Goal: Information Seeking & Learning: Learn about a topic

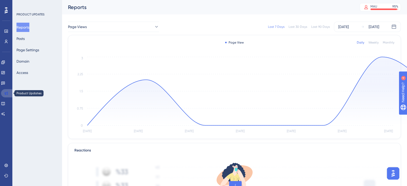
click at [6, 96] on link at bounding box center [7, 93] width 12 height 8
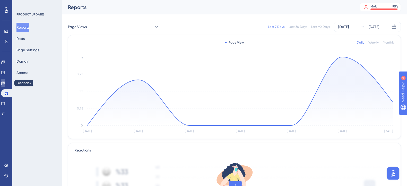
click at [4, 83] on link at bounding box center [3, 83] width 4 height 8
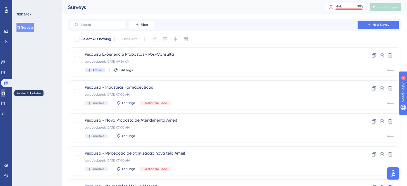
click at [4, 93] on icon at bounding box center [3, 93] width 4 height 4
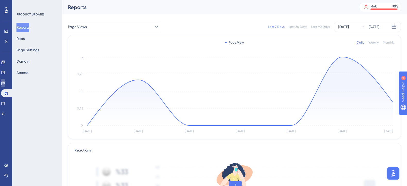
click at [4, 85] on link at bounding box center [3, 83] width 4 height 8
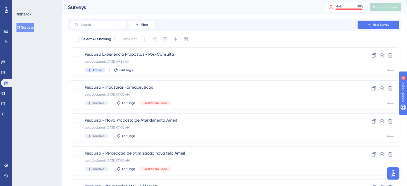
click at [31, 26] on button "Surveys" at bounding box center [24, 27] width 17 height 9
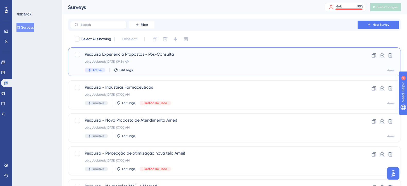
click at [218, 55] on span "Pesquisa Experiência Propostas - Pós-Consulta" at bounding box center [214, 54] width 258 height 6
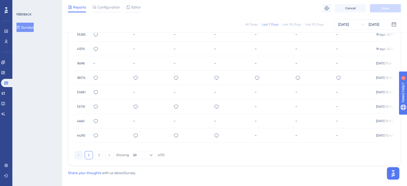
scroll to position [362, 0]
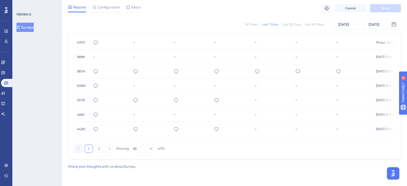
click at [249, 128] on div "sistema lento" at bounding box center [231, 129] width 41 height 14
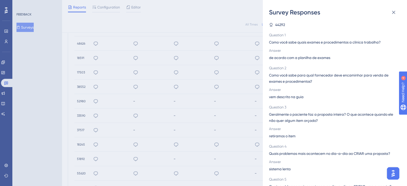
scroll to position [0, 0]
click at [207, 85] on div "Survey Responses 44292 Question 1 Como você sabe quais exames e procedimentos a…" at bounding box center [203, 93] width 407 height 186
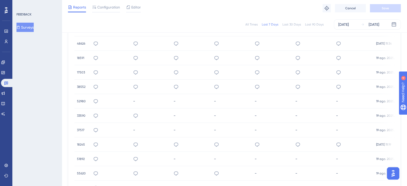
click at [232, 43] on div "AO CRIAR OCORRE TUDO BEM, O PROBLEMA E QUANDO INSERIMOS ITENS DE FORNECEDORES D…" at bounding box center [231, 43] width 41 height 14
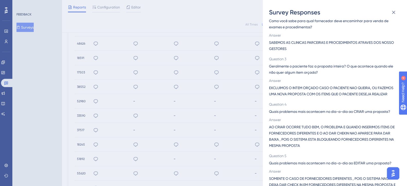
scroll to position [64, 0]
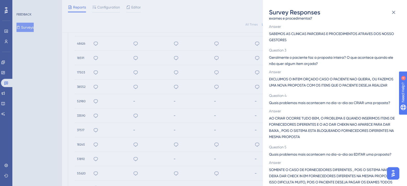
click at [142, 76] on div "Survey Responses 48626 Question 1 Como você sabe quais exames e procedimentos a…" at bounding box center [203, 93] width 407 height 186
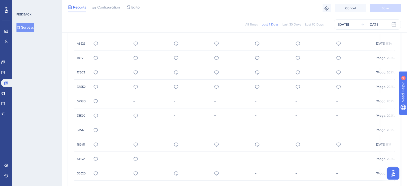
click at [185, 44] on div "EXCLUIMOS O INTEM ORÇADO CASO O PACIENTE NAO QUEIRA, OU FAZEMOS UMA NOVA PROPOS…" at bounding box center [191, 43] width 40 height 14
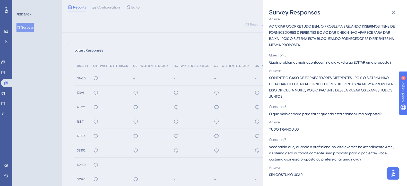
scroll to position [161, 0]
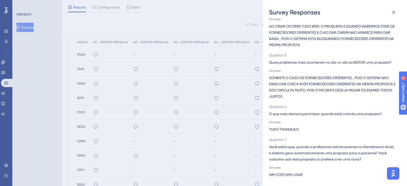
click at [217, 81] on div "Survey Responses 48626 Question 1 Como você sabe quais exames e procedimentos a…" at bounding box center [203, 93] width 407 height 186
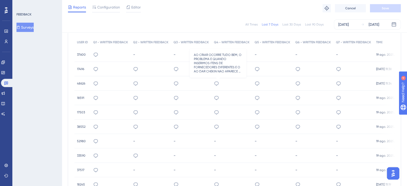
click at [218, 81] on icon at bounding box center [216, 83] width 4 height 4
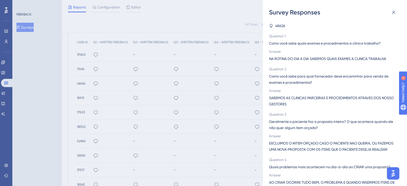
click at [222, 123] on div "Survey Responses 48626 Question 1 Como você sabe quais exames e procedimentos a…" at bounding box center [203, 93] width 407 height 186
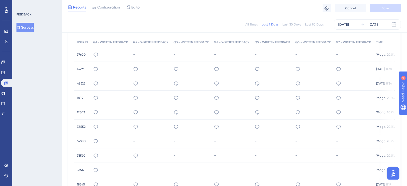
click at [224, 112] on div "Não conseguir dar baixa, Não conseguir executar devido não ter executantes em a…" at bounding box center [231, 112] width 41 height 14
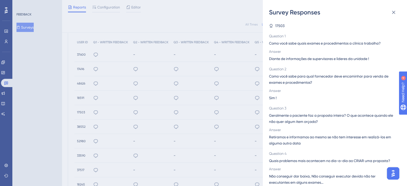
click at [302, 60] on span "Diante de informações de supervisores e lideres da unidade !" at bounding box center [319, 59] width 100 height 6
click at [221, 111] on div "Survey Responses 17503 Question 1 Como você sabe quais exames e procedimentos a…" at bounding box center [203, 93] width 407 height 186
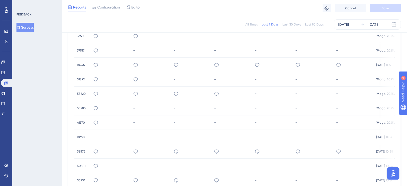
scroll to position [257, 0]
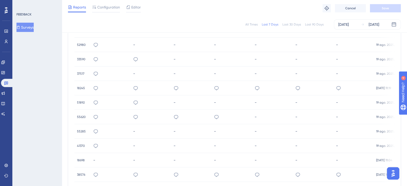
click at [232, 89] on div "AMEI instável, varias quedas no sistema, muita instabilidade." at bounding box center [231, 88] width 41 height 14
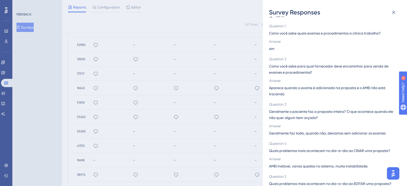
scroll to position [0, 0]
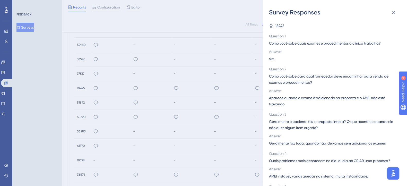
click at [223, 100] on div "Survey Responses 18245 Question 1 Como você sabe quais exames e procedimentos a…" at bounding box center [203, 93] width 407 height 186
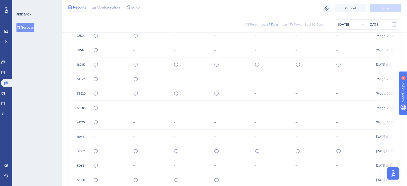
scroll to position [322, 0]
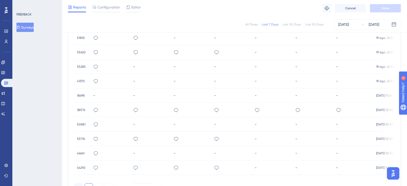
click at [224, 113] on div "nomes dos exames divergentes" at bounding box center [231, 110] width 41 height 14
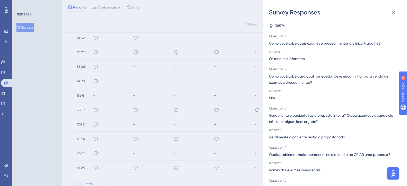
click at [115, 66] on div "Survey Responses 38576 Question 1 Como você sabe quais exames e procedimentos a…" at bounding box center [203, 93] width 407 height 186
